Goal: Find specific page/section: Find specific page/section

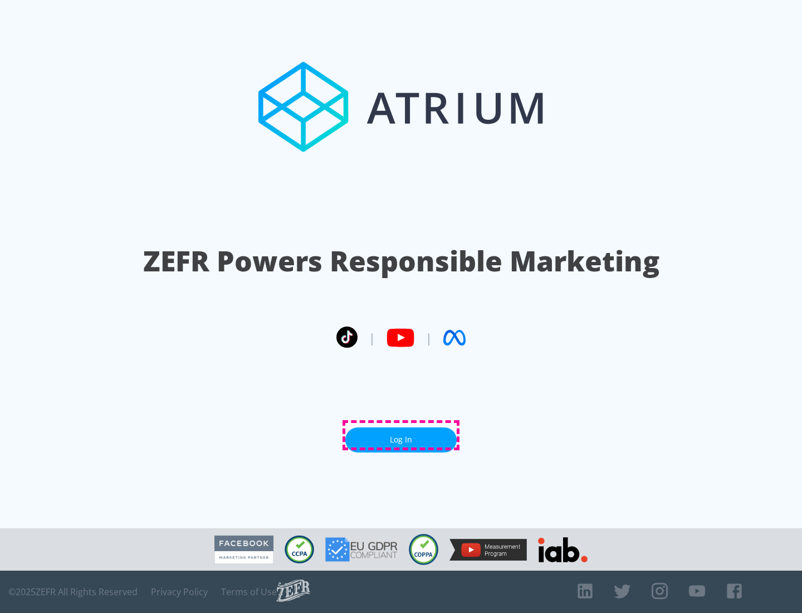
click at [401, 435] on link "Log In" at bounding box center [400, 439] width 111 height 25
